Goal: Task Accomplishment & Management: Manage account settings

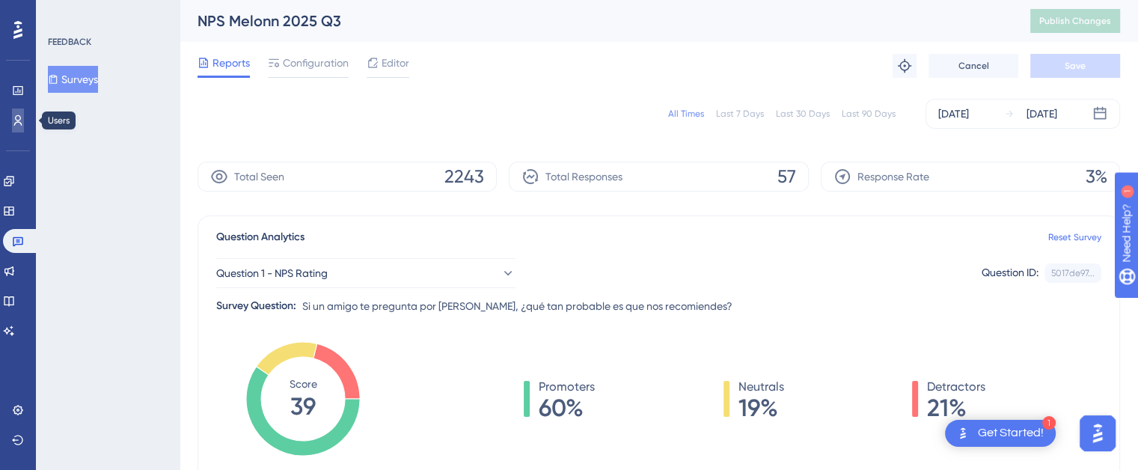
click at [15, 123] on icon at bounding box center [18, 120] width 8 height 10
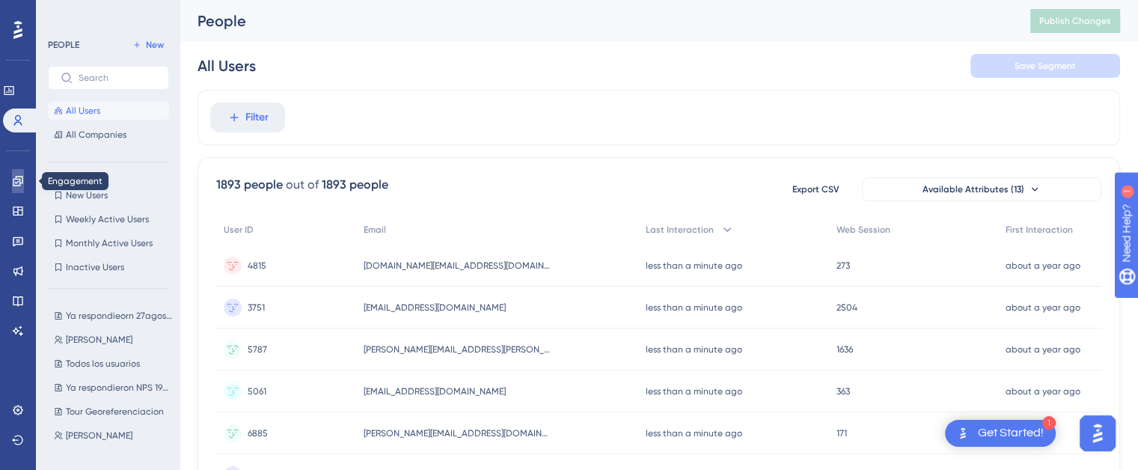
click at [19, 185] on icon at bounding box center [18, 181] width 10 height 10
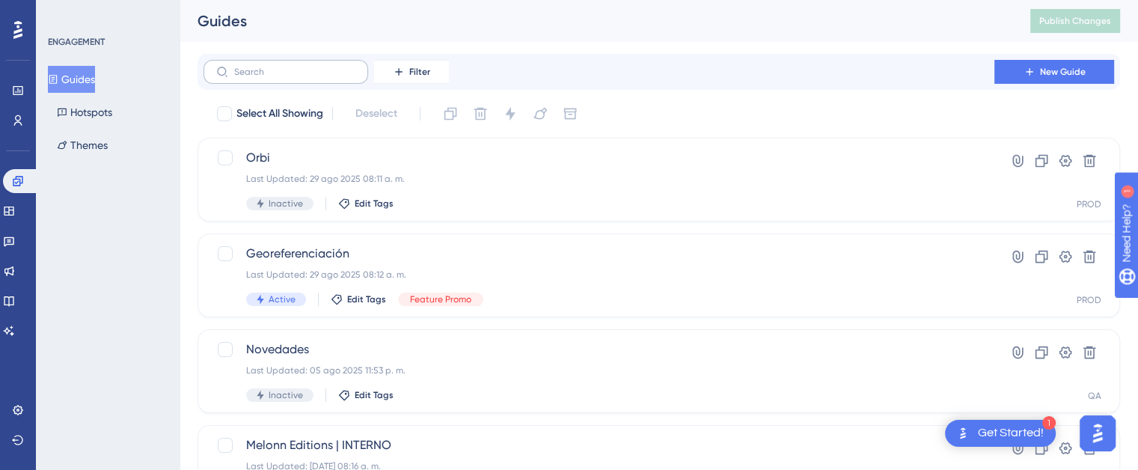
click at [276, 77] on label at bounding box center [286, 72] width 165 height 24
click at [276, 77] on input "text" at bounding box center [294, 72] width 121 height 10
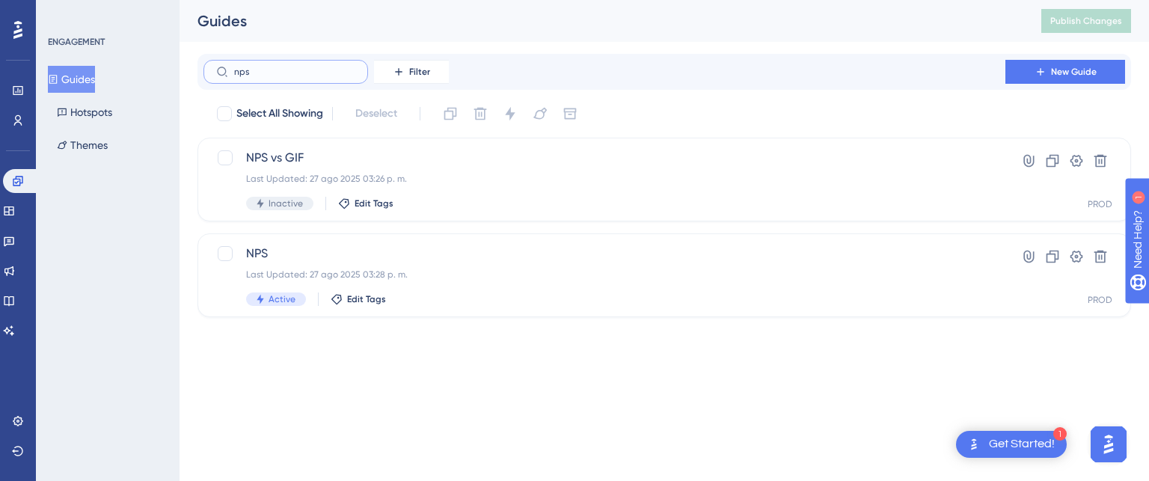
type input "nps"
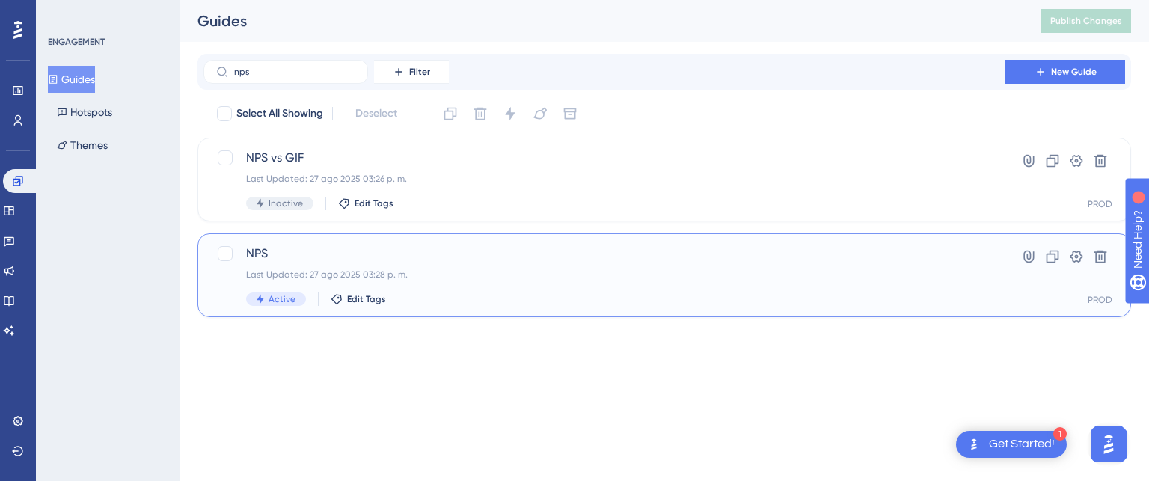
click at [362, 257] on span "NPS" at bounding box center [604, 254] width 717 height 18
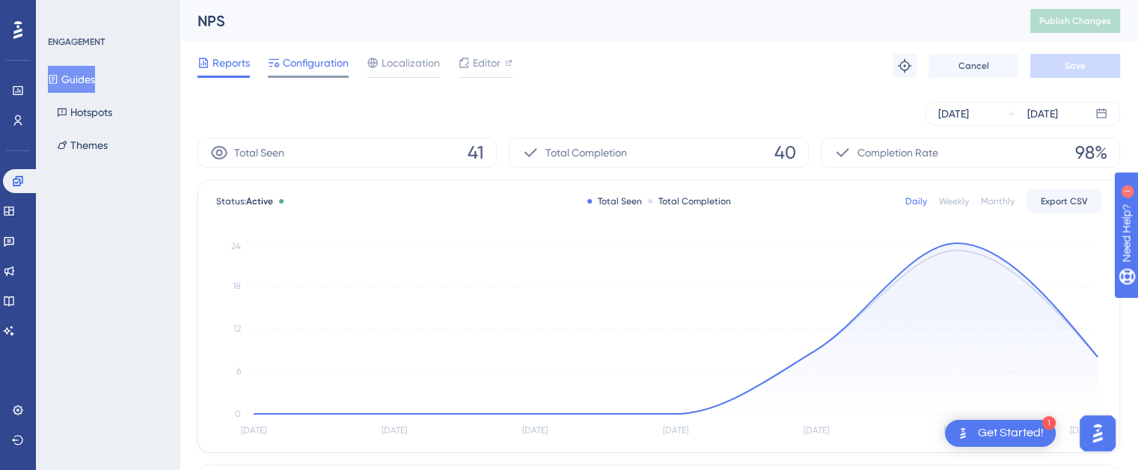
click at [277, 61] on icon at bounding box center [274, 63] width 12 height 12
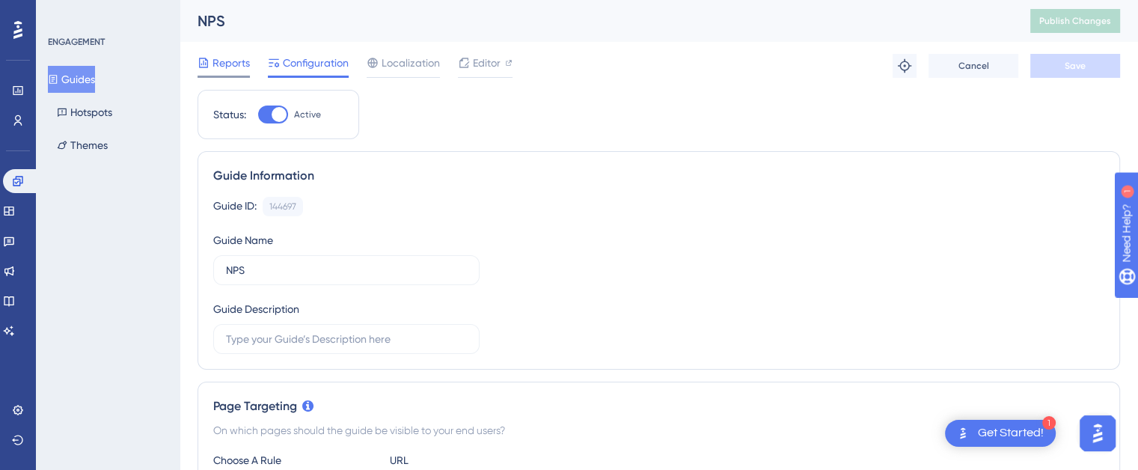
click at [224, 64] on span "Reports" at bounding box center [230, 63] width 37 height 18
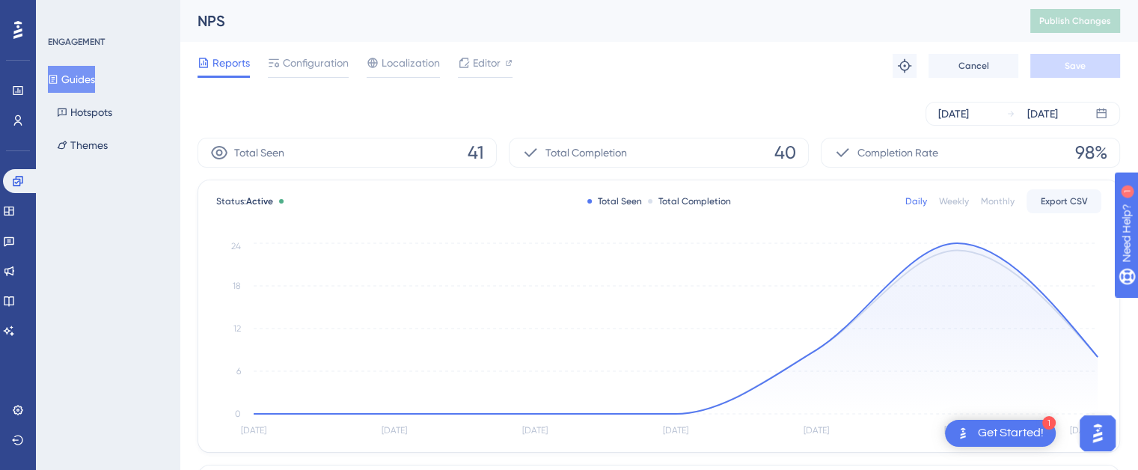
scroll to position [477, 0]
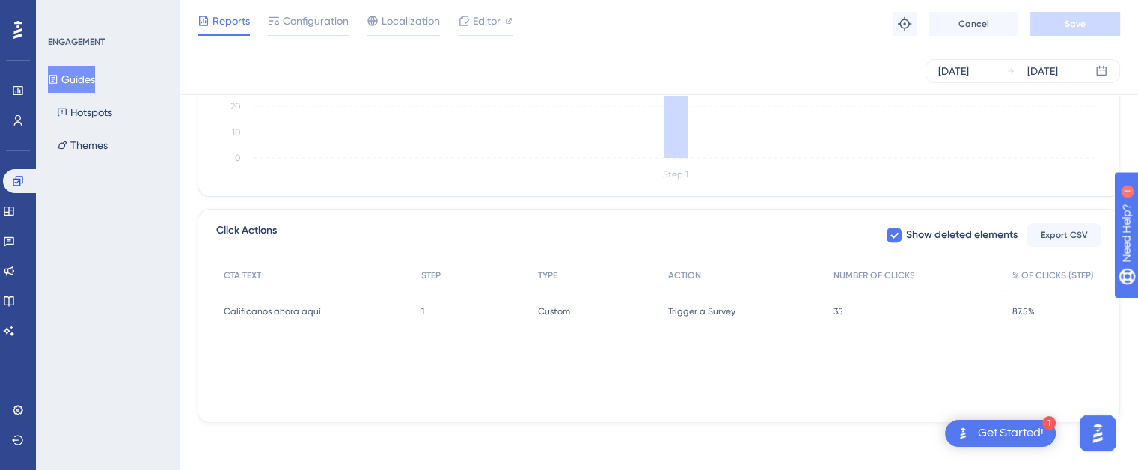
click at [938, 319] on div "35 35" at bounding box center [915, 311] width 180 height 42
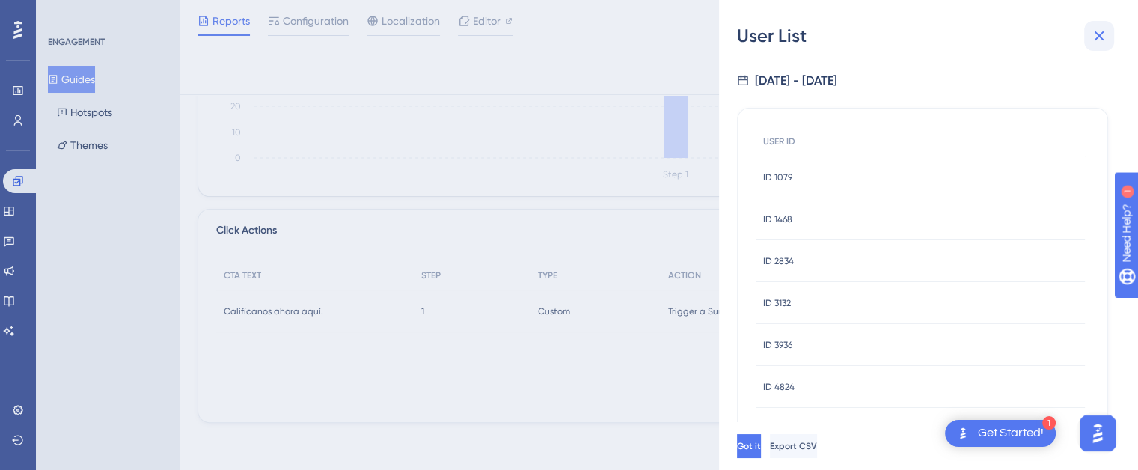
click at [1102, 29] on icon at bounding box center [1099, 36] width 18 height 18
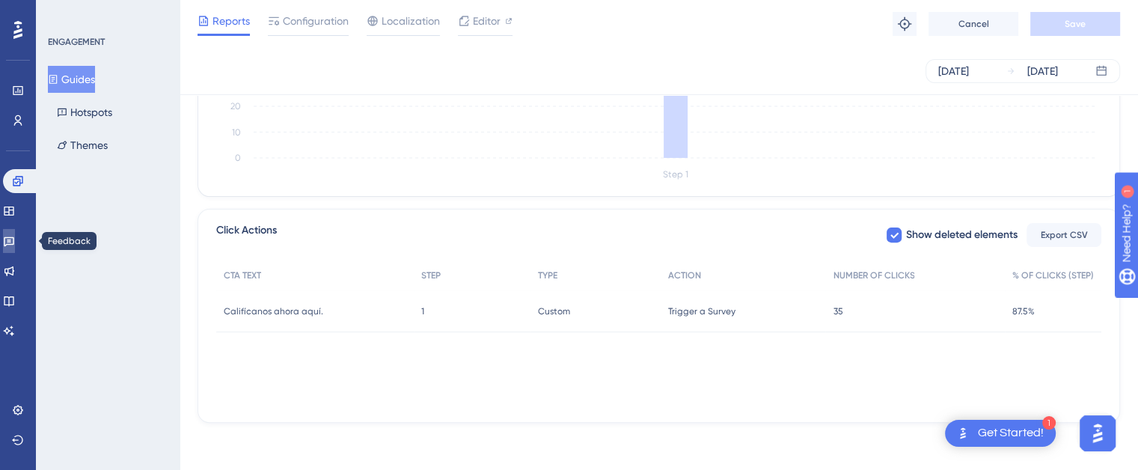
drag, startPoint x: 16, startPoint y: 236, endPoint x: 43, endPoint y: 233, distance: 27.8
click at [15, 236] on icon at bounding box center [9, 241] width 12 height 12
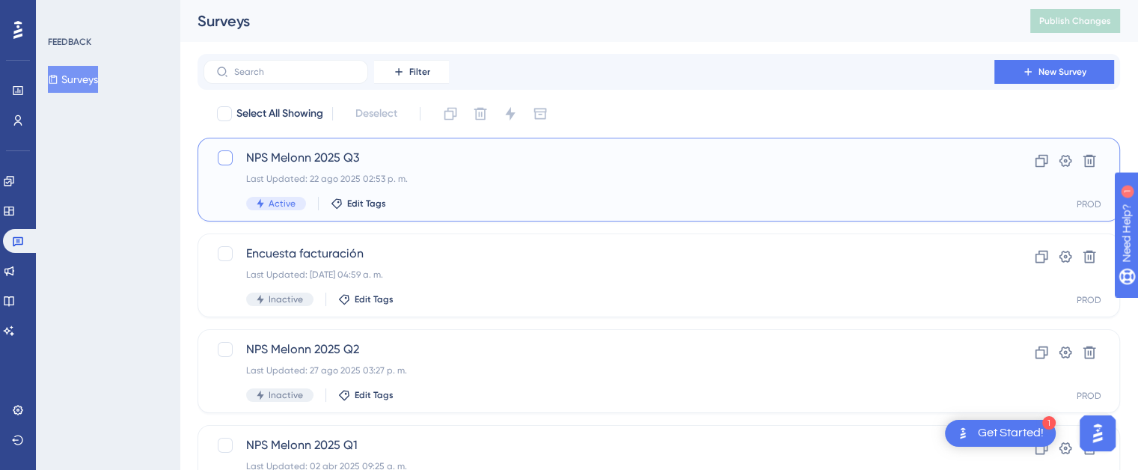
click at [228, 160] on div at bounding box center [225, 157] width 15 height 15
click at [227, 159] on icon at bounding box center [225, 158] width 9 height 12
checkbox input "false"
click at [314, 155] on span "NPS Melonn 2025 Q3" at bounding box center [599, 158] width 706 height 18
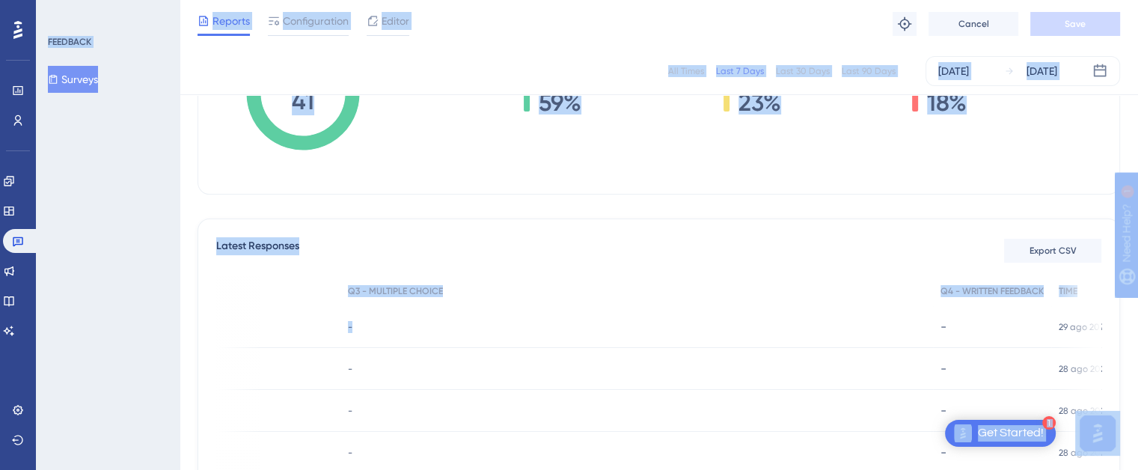
scroll to position [299, 11]
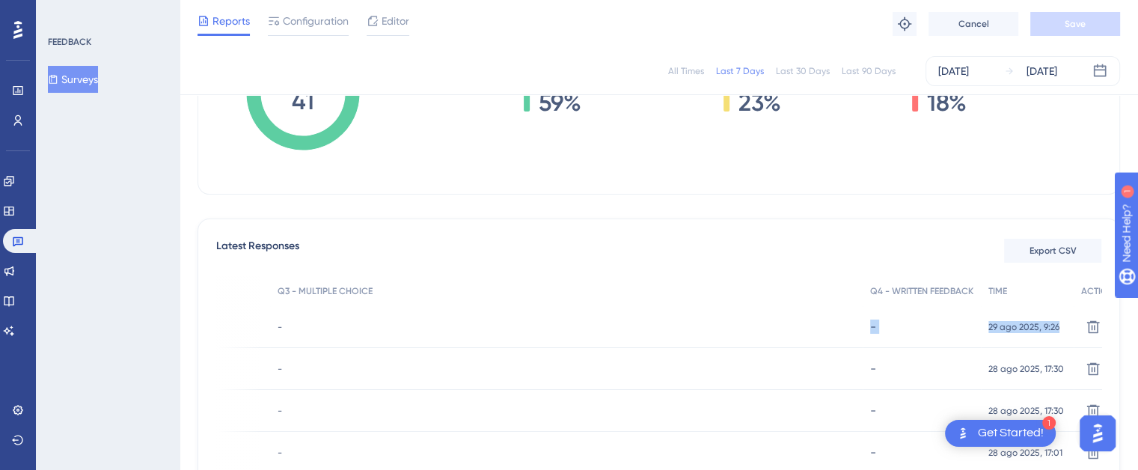
drag, startPoint x: 754, startPoint y: 327, endPoint x: 1069, endPoint y: 343, distance: 315.4
click at [0, 0] on div "3936 3936 2 - - - 29 ago 2025, 9:26 29 ago 2025, 9:26 Delete" at bounding box center [0, 0] width 0 height 0
click at [876, 254] on div "Latest Responses Export CSV" at bounding box center [658, 250] width 885 height 27
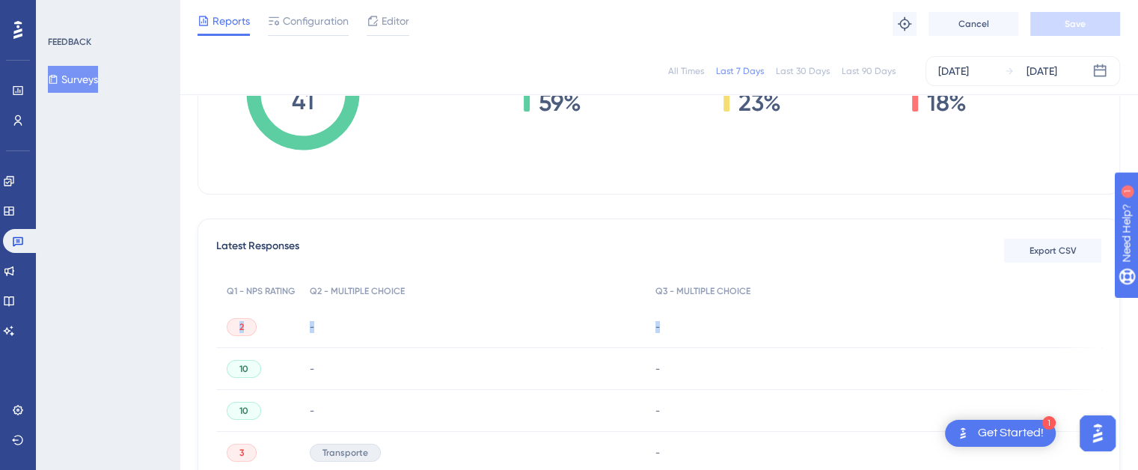
scroll to position [0, 0]
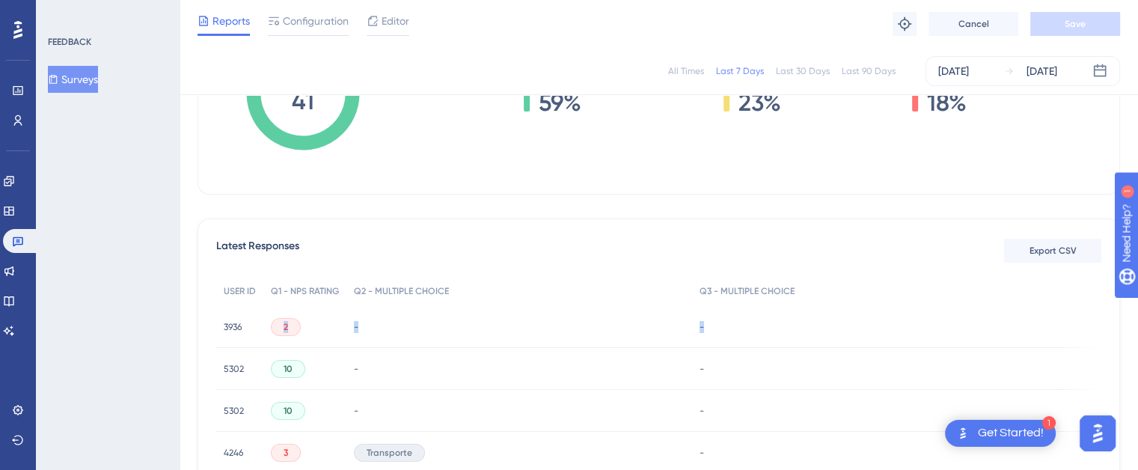
drag, startPoint x: 944, startPoint y: 331, endPoint x: 254, endPoint y: 326, distance: 690.6
click at [0, 0] on div "3936 3936 2 - - - 29 ago 2025, 9:26 29 ago 2025, 9:26 Delete" at bounding box center [0, 0] width 0 height 0
click at [757, 328] on div "-" at bounding box center [988, 327] width 593 height 42
click at [296, 322] on div "2" at bounding box center [286, 327] width 30 height 18
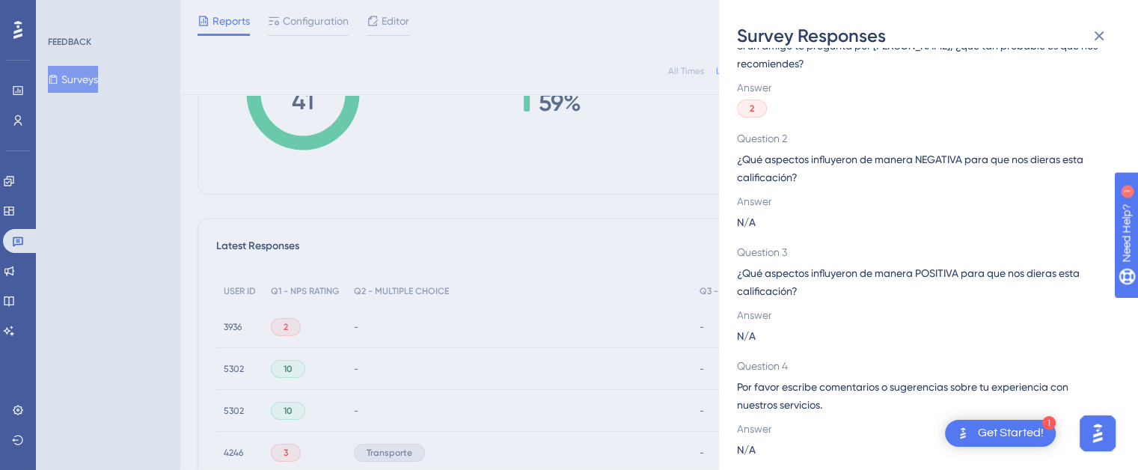
scroll to position [81, 0]
click at [1104, 28] on icon at bounding box center [1099, 36] width 18 height 18
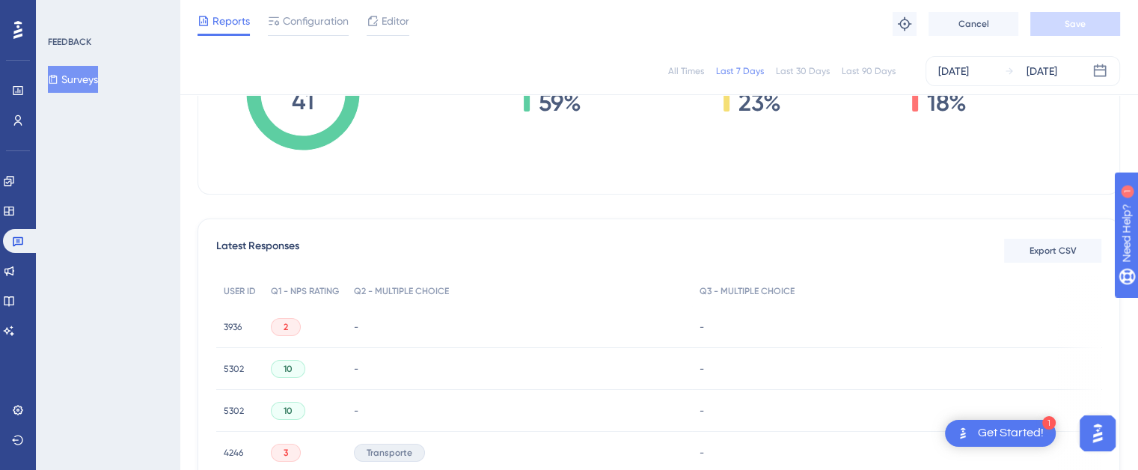
scroll to position [299, 11]
drag, startPoint x: 747, startPoint y: 326, endPoint x: 1109, endPoint y: 328, distance: 361.4
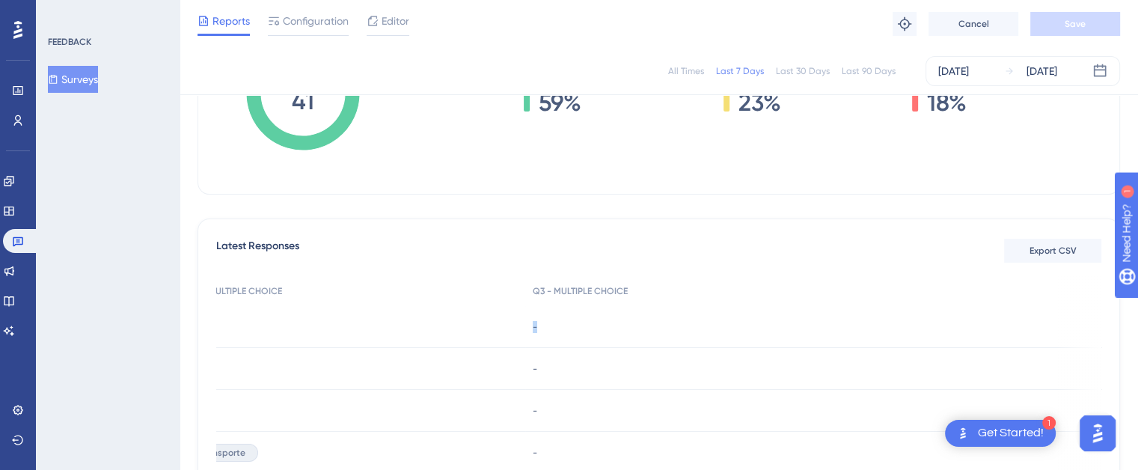
scroll to position [0, 422]
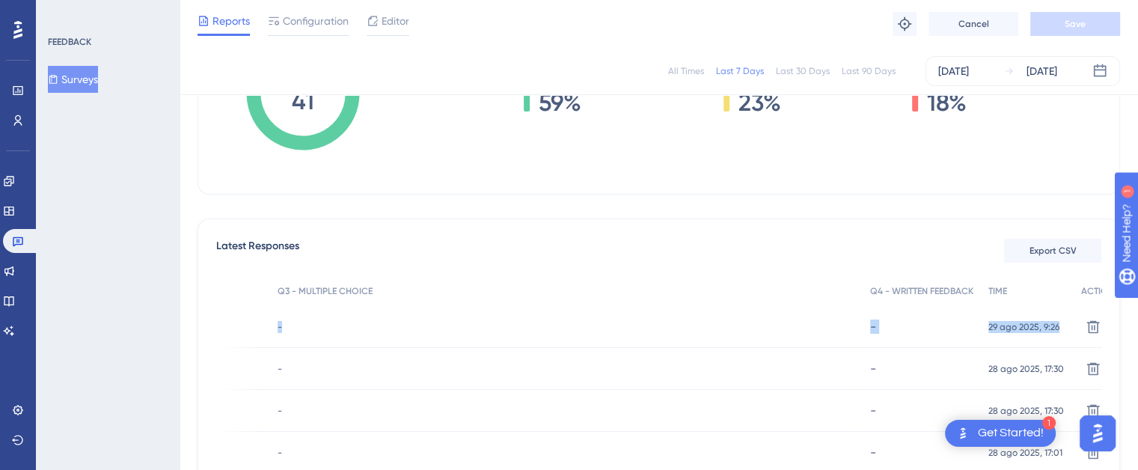
drag, startPoint x: 218, startPoint y: 325, endPoint x: 1032, endPoint y: 326, distance: 813.3
click at [0, 0] on div "3936 3936 2 - - - 29 ago 2025, 9:26 29 ago 2025, 9:26 Delete" at bounding box center [0, 0] width 0 height 0
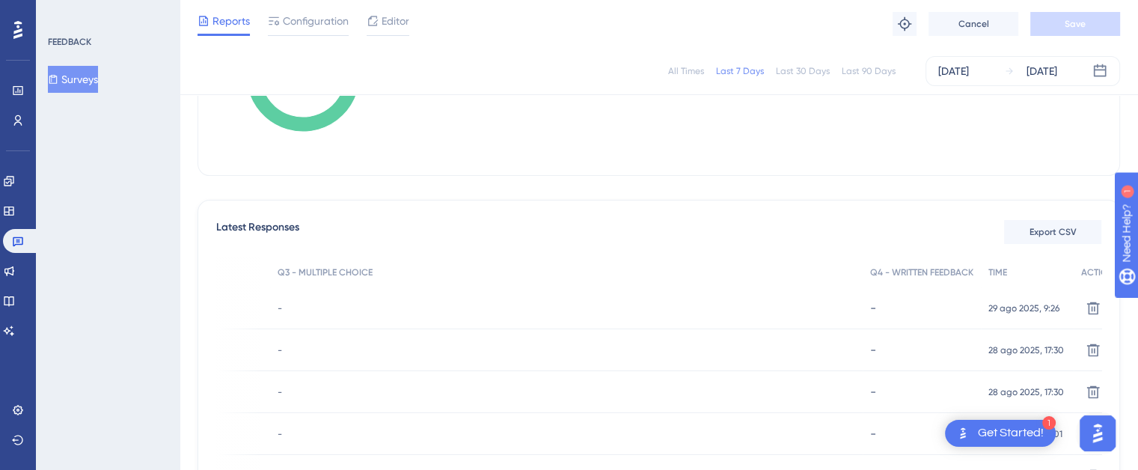
scroll to position [374, 0]
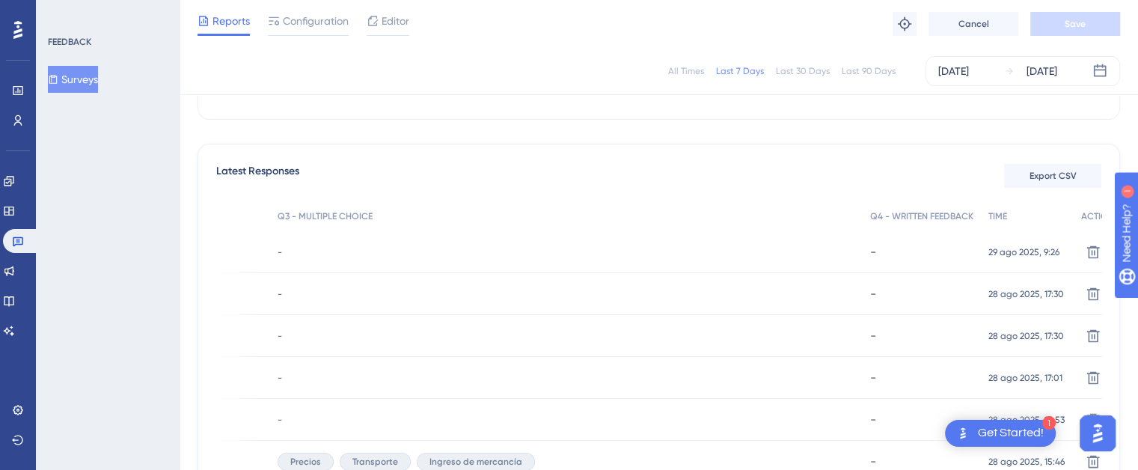
click at [819, 253] on div "-" at bounding box center [566, 252] width 593 height 42
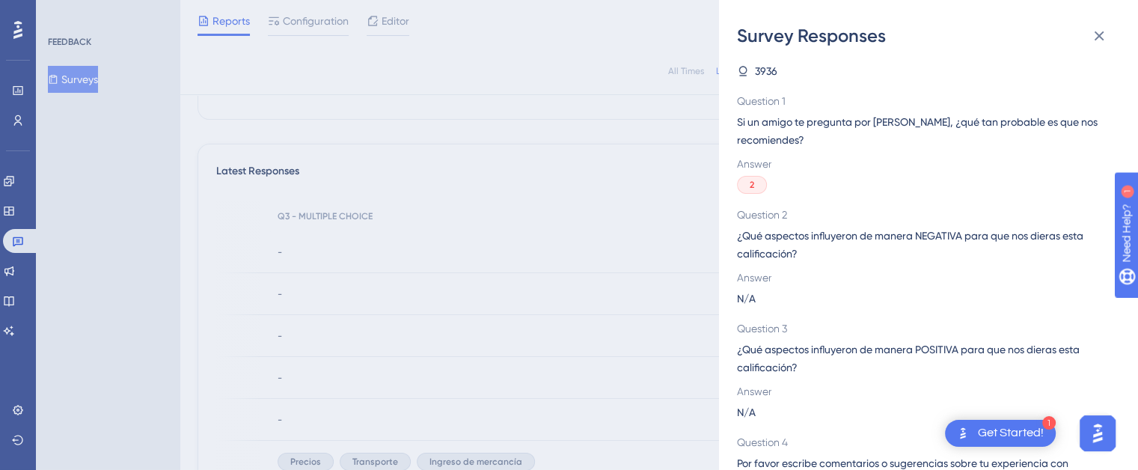
scroll to position [0, 0]
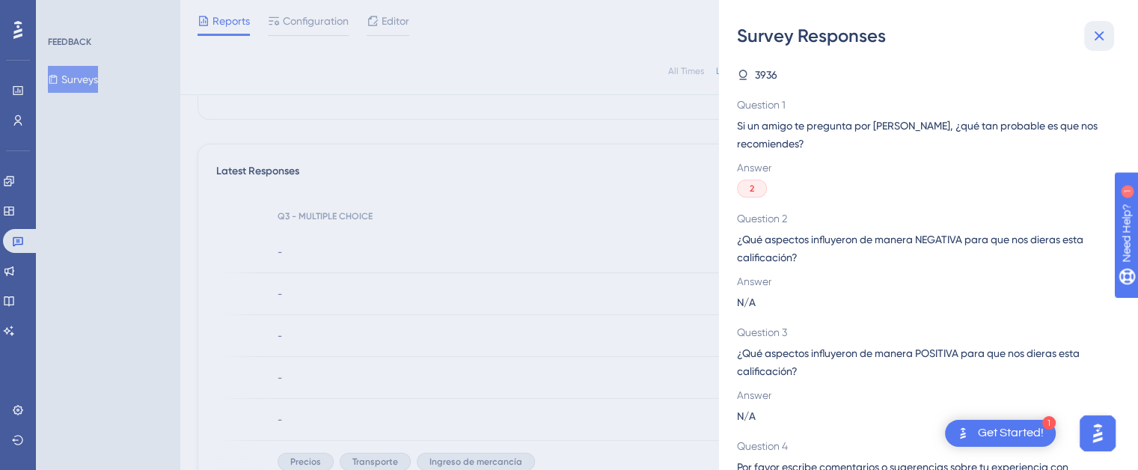
click at [1096, 37] on icon at bounding box center [1100, 36] width 10 height 10
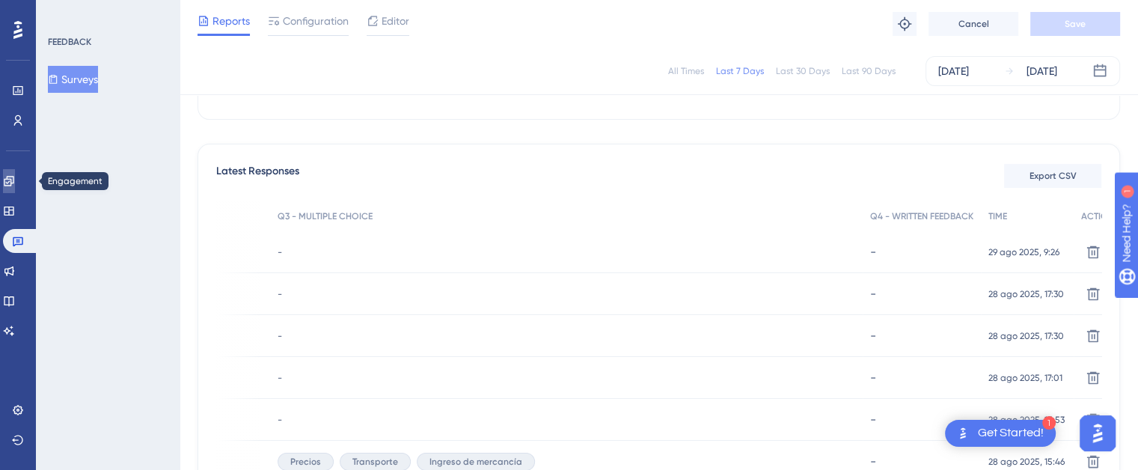
click at [15, 177] on icon at bounding box center [9, 181] width 12 height 12
